Goal: Obtain resource: Obtain resource

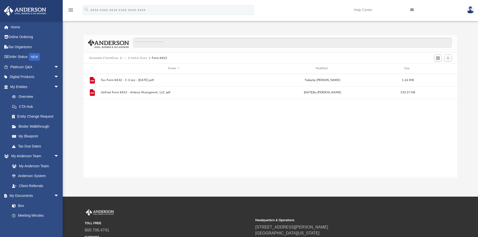
scroll to position [110, 370]
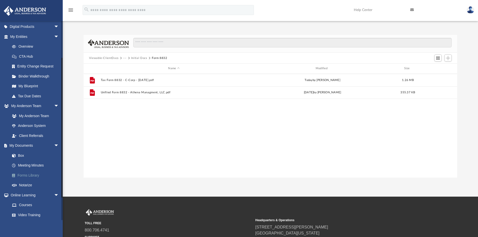
click at [31, 176] on link "Forms Library" at bounding box center [36, 175] width 59 height 10
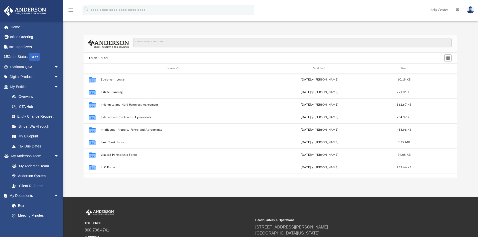
scroll to position [151, 0]
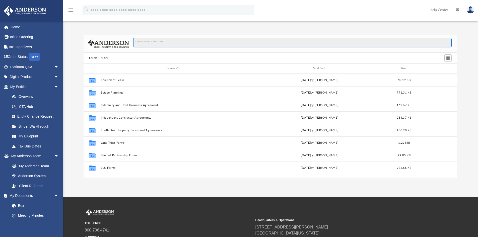
click at [189, 43] on input "Search files and folders" at bounding box center [292, 43] width 318 height 10
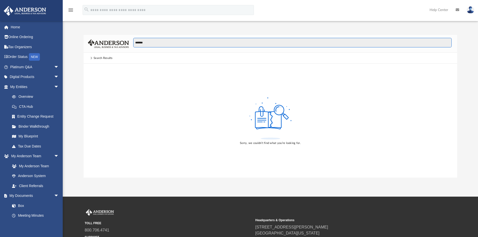
drag, startPoint x: 147, startPoint y: 43, endPoint x: 106, endPoint y: 42, distance: 41.2
click at [106, 42] on div "*******" at bounding box center [271, 44] width 374 height 18
type input "**********"
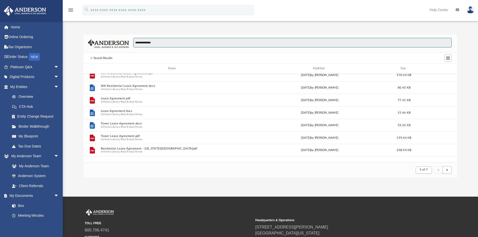
scroll to position [75, 0]
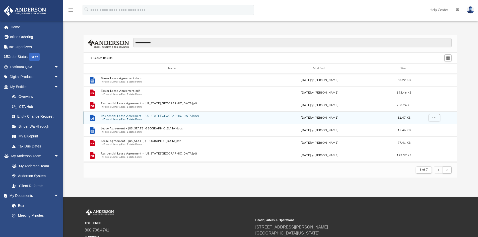
click at [125, 116] on button "Residential Lease Agreement - [US_STATE][GEOGRAPHIC_DATA]docx" at bounding box center [173, 115] width 145 height 3
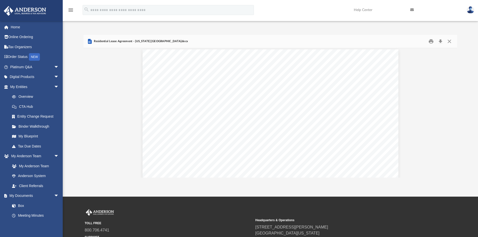
scroll to position [427, 0]
click at [440, 41] on button "Download" at bounding box center [440, 42] width 9 height 8
click at [449, 40] on button "Close" at bounding box center [449, 42] width 9 height 8
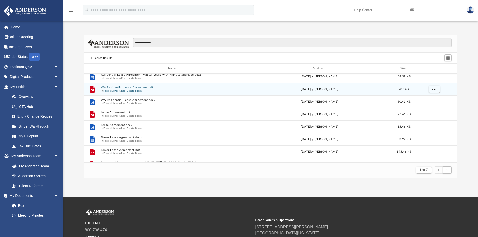
scroll to position [25, 0]
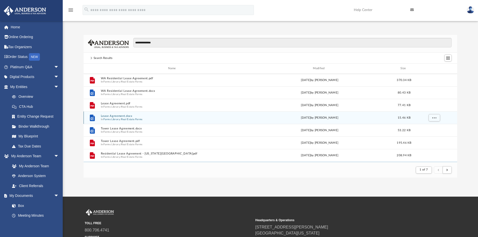
click at [119, 117] on button "Lease Agreement.docx" at bounding box center [173, 115] width 145 height 3
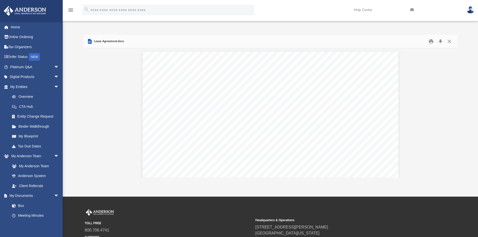
scroll to position [1110, 0]
click at [90, 111] on button "Preview" at bounding box center [89, 113] width 11 height 14
click at [448, 40] on button "Close" at bounding box center [449, 42] width 9 height 8
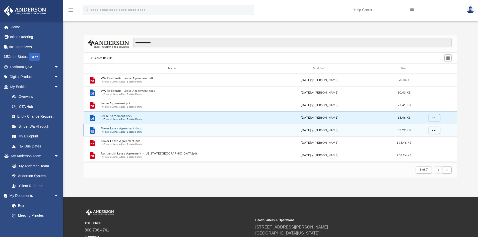
click at [125, 129] on button "Tower Lease Agreement.docx" at bounding box center [173, 128] width 145 height 3
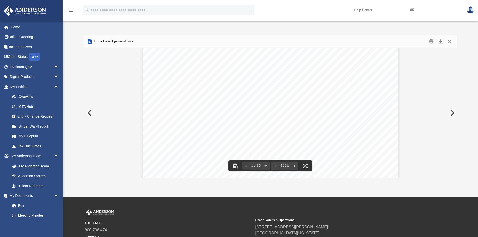
scroll to position [25, 0]
click at [449, 41] on button "Close" at bounding box center [449, 42] width 9 height 8
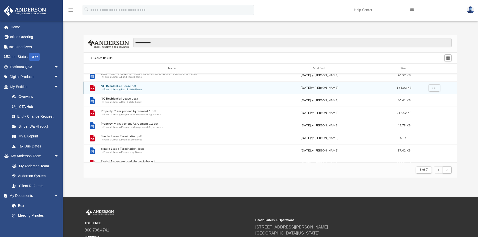
scroll to position [251, 0]
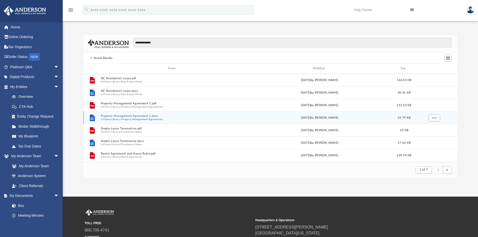
click at [132, 117] on button "Property Management Agreement 1.docx" at bounding box center [173, 115] width 145 height 3
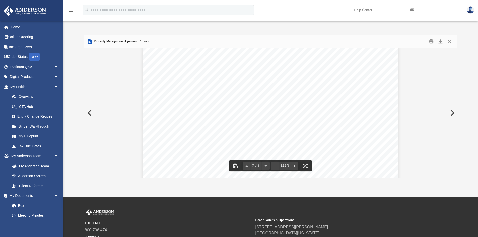
scroll to position [2233, 0]
drag, startPoint x: 449, startPoint y: 41, endPoint x: 446, endPoint y: 40, distance: 3.3
click at [449, 41] on button "Close" at bounding box center [449, 42] width 9 height 8
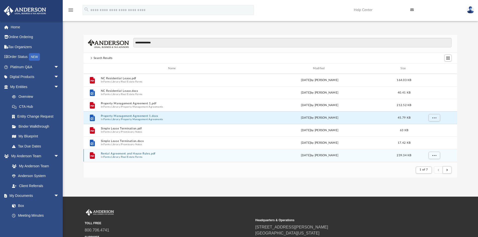
click at [136, 155] on button "Rental Agreement and House Rules.pdf" at bounding box center [173, 153] width 145 height 3
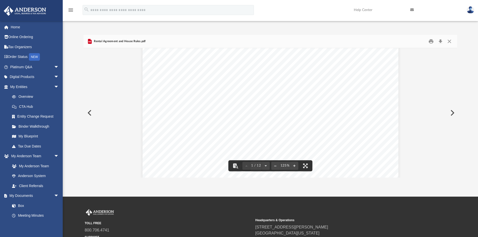
scroll to position [0, 0]
click at [441, 40] on button "Download" at bounding box center [440, 42] width 9 height 8
click at [450, 40] on button "Close" at bounding box center [449, 42] width 9 height 8
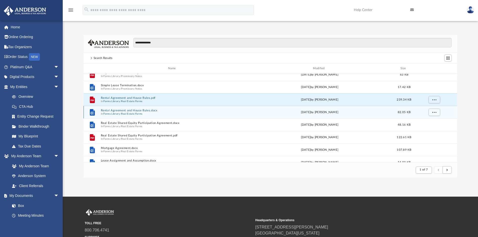
scroll to position [301, 0]
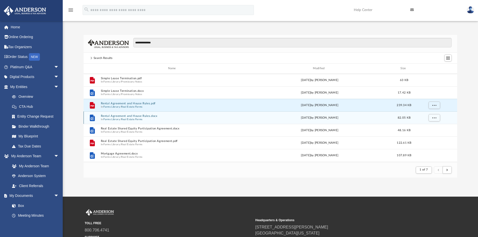
click at [126, 116] on button "Rental Agreement and House Rules.docx" at bounding box center [173, 115] width 145 height 3
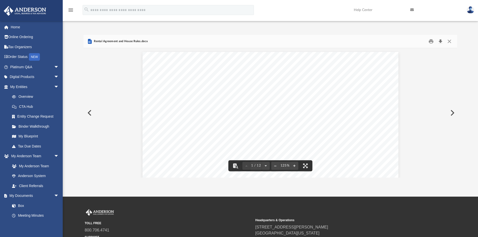
click at [440, 41] on button "Download" at bounding box center [440, 42] width 9 height 8
click at [450, 42] on button "Close" at bounding box center [449, 42] width 9 height 8
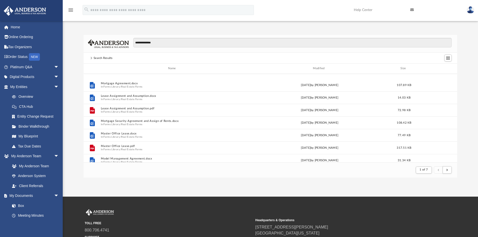
scroll to position [402, 0]
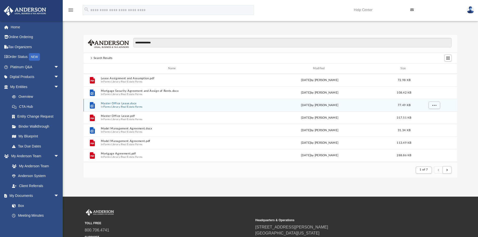
click at [127, 104] on button "Master Office Lease.docx" at bounding box center [173, 103] width 145 height 3
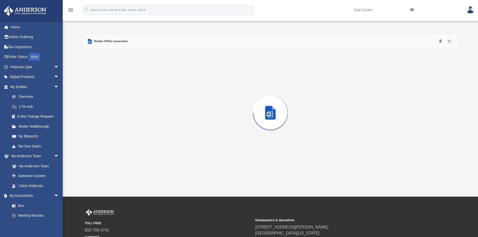
click at [127, 104] on div "Preview" at bounding box center [271, 112] width 374 height 129
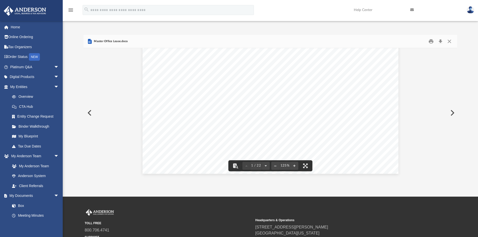
scroll to position [201, 0]
click at [449, 41] on button "Close" at bounding box center [449, 42] width 9 height 8
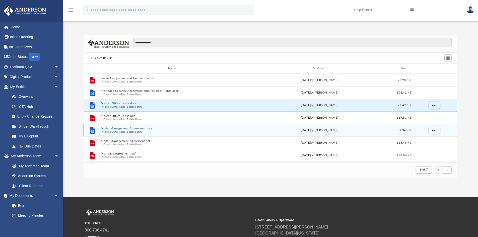
click at [131, 129] on button "Model Management Agreement.docx" at bounding box center [173, 128] width 145 height 3
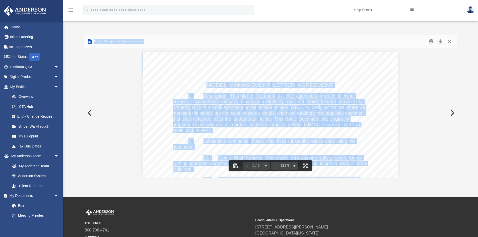
click at [381, 116] on div "MODEL MANAGEMENT LETTER AGREEMENT 1. Description . This Model Document is a let…" at bounding box center [271, 217] width 256 height 331
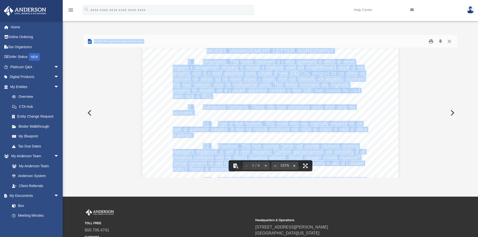
scroll to position [0, 0]
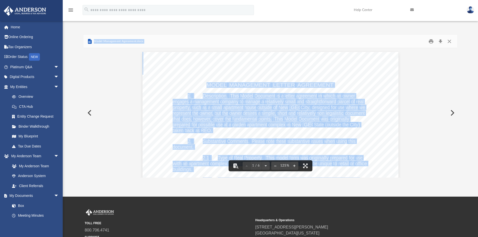
click at [169, 38] on div "Model Management Agreement.docx" at bounding box center [271, 41] width 374 height 13
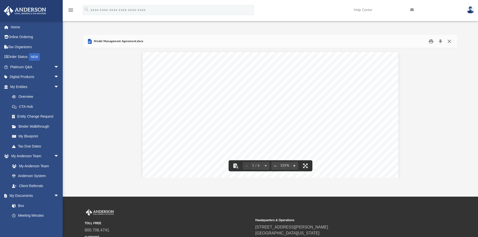
click at [449, 41] on button "Close" at bounding box center [449, 42] width 9 height 8
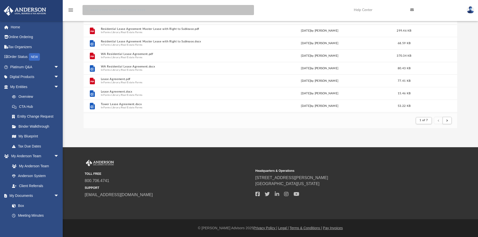
click at [169, 11] on input "search" at bounding box center [168, 10] width 171 height 10
type input "**********"
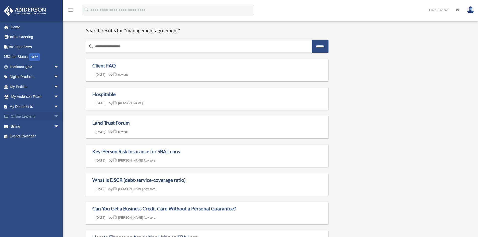
click at [29, 115] on link "Online Learning arrow_drop_down" at bounding box center [35, 117] width 63 height 10
click at [54, 107] on span "arrow_drop_down" at bounding box center [59, 107] width 10 height 10
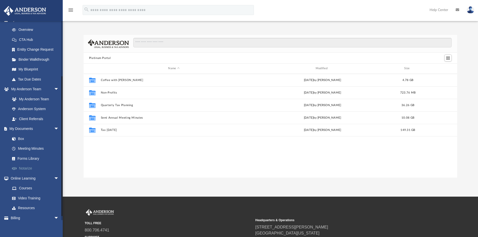
scroll to position [75, 0]
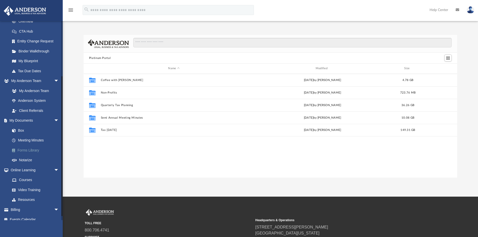
click at [31, 149] on link "Forms Library" at bounding box center [36, 150] width 59 height 10
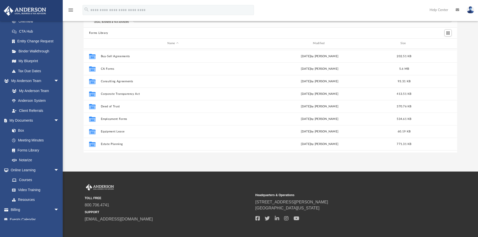
scroll to position [72, 0]
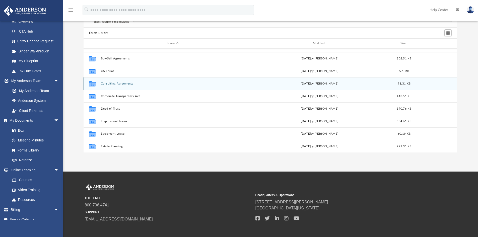
click at [125, 84] on button "Consulting Agreements" at bounding box center [173, 83] width 145 height 3
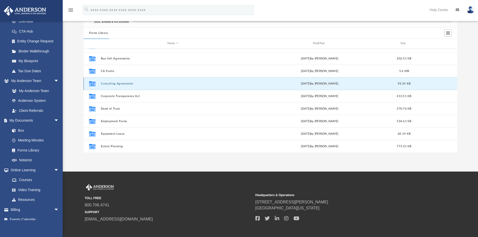
scroll to position [0, 0]
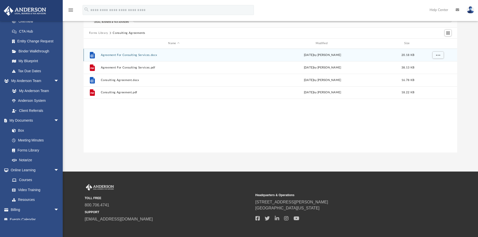
click at [142, 55] on button "Agreement For Consulting Services.docx" at bounding box center [174, 54] width 146 height 3
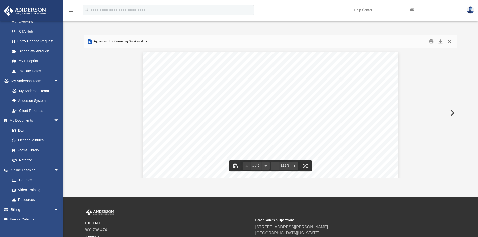
click at [449, 41] on button "Close" at bounding box center [449, 42] width 9 height 8
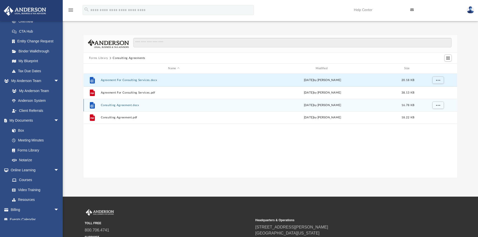
click at [124, 104] on button "Consulting Agreement.docx" at bounding box center [174, 105] width 146 height 3
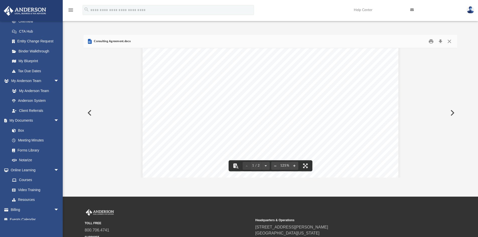
scroll to position [100, 0]
click at [450, 40] on button "Close" at bounding box center [449, 42] width 9 height 8
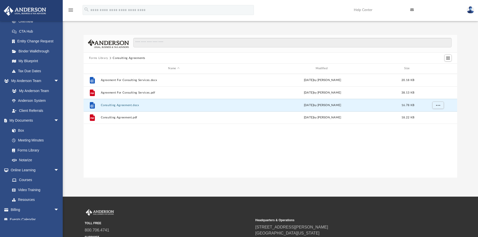
click at [101, 57] on button "Forms Library" at bounding box center [98, 58] width 19 height 5
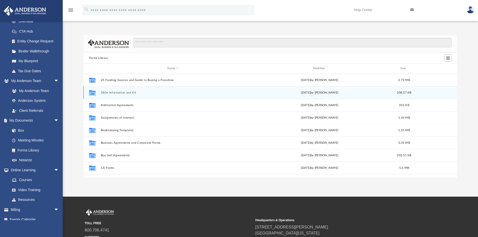
click at [121, 92] on button "280a Information and Kit" at bounding box center [173, 92] width 145 height 3
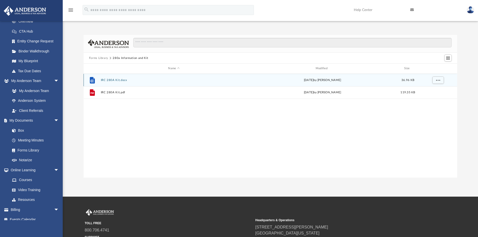
click at [117, 80] on button "IRC 280A Kit.docx" at bounding box center [174, 80] width 146 height 3
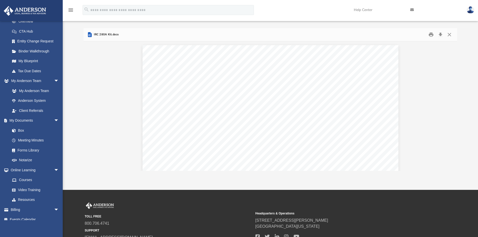
scroll to position [0, 0]
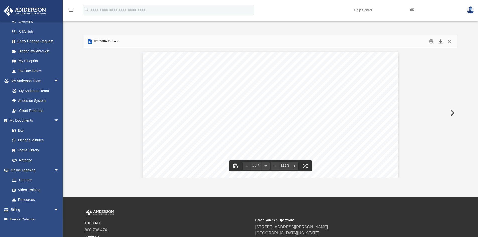
click at [441, 40] on button "Download" at bounding box center [440, 42] width 9 height 8
